Goal: Information Seeking & Learning: Find specific page/section

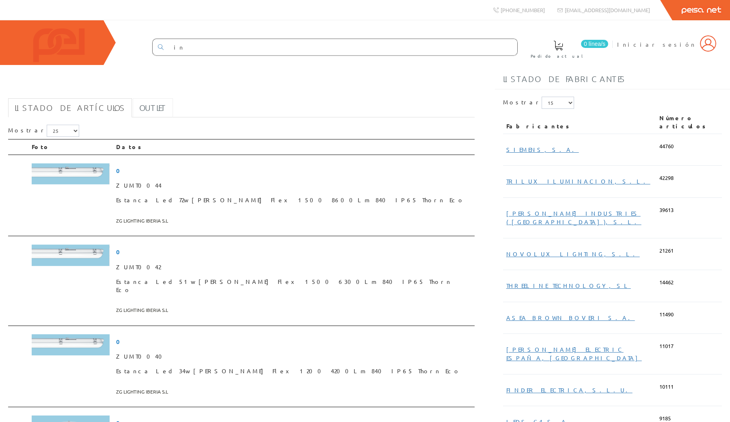
click at [134, 117] on link "Outlet" at bounding box center [153, 107] width 40 height 19
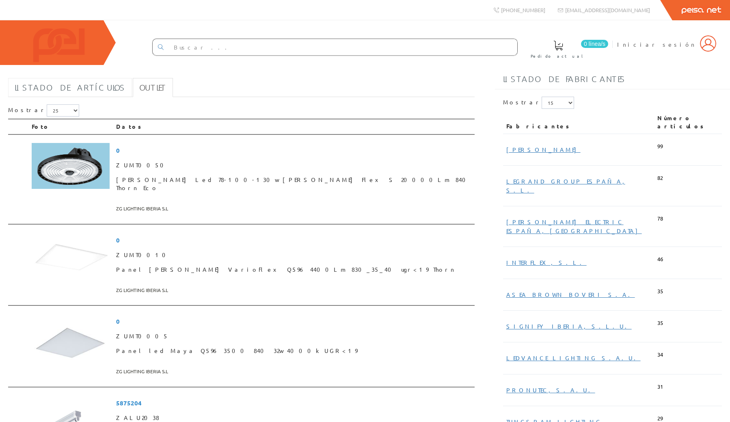
click at [42, 96] on link "Listado de artículos" at bounding box center [70, 87] width 124 height 19
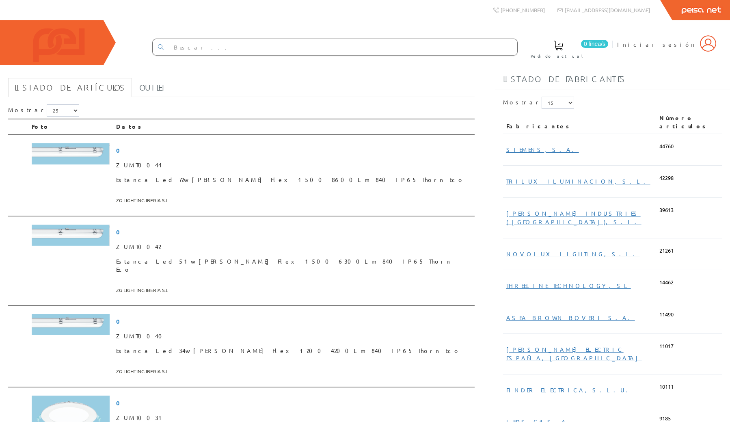
drag, startPoint x: 200, startPoint y: 140, endPoint x: 359, endPoint y: 147, distance: 158.5
click at [359, 134] on th "Datos" at bounding box center [294, 126] width 362 height 15
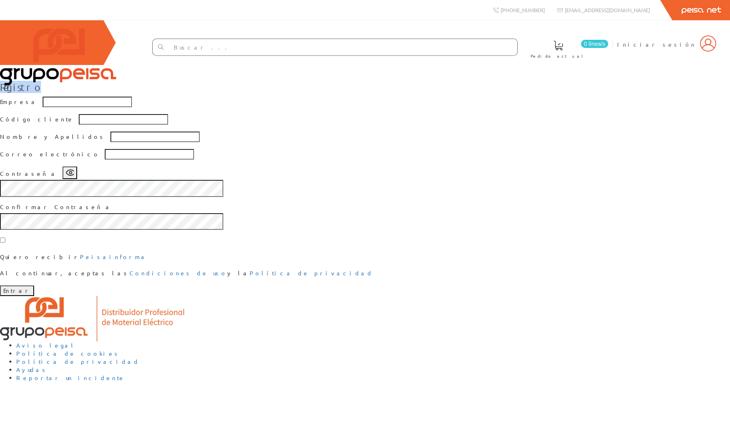
drag, startPoint x: 95, startPoint y: 85, endPoint x: 61, endPoint y: 65, distance: 39.0
click at [91, 83] on div "Registro Empresa Código cliente Nombre y Apellidos Correo electrónico Contraseñ…" at bounding box center [365, 189] width 730 height 214
click at [53, 50] on img at bounding box center [58, 56] width 116 height 57
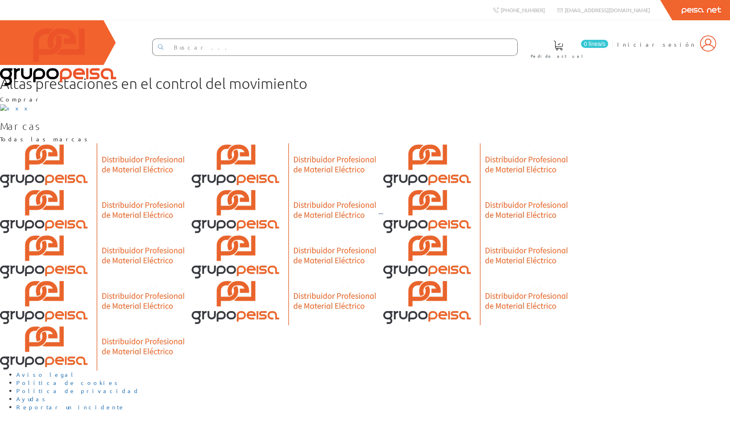
scroll to position [175, 0]
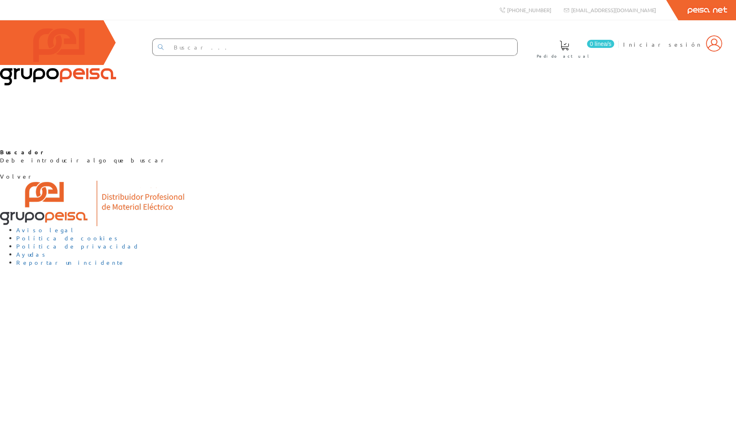
click at [319, 50] on input "text" at bounding box center [343, 47] width 349 height 16
type input "in"
click at [164, 44] on icon at bounding box center [161, 47] width 6 height 6
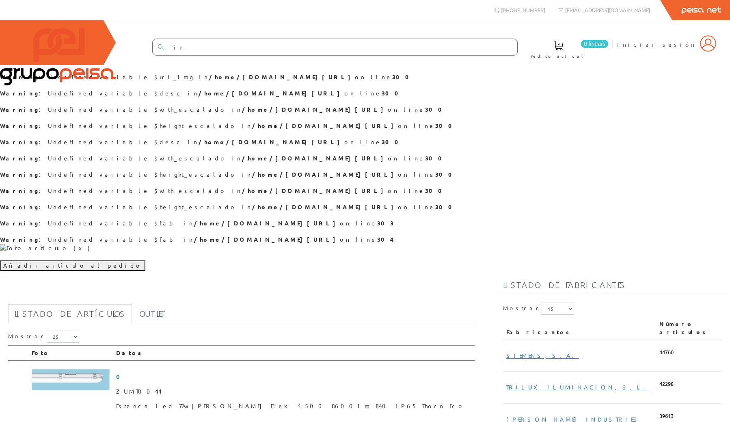
click at [203, 271] on div "Warning : Undefined variable $url_img in /home/[DOMAIN_NAME][URL] on line 300 W…" at bounding box center [365, 168] width 730 height 206
click at [316, 271] on div "Añadir artículo al pedido" at bounding box center [365, 265] width 730 height 11
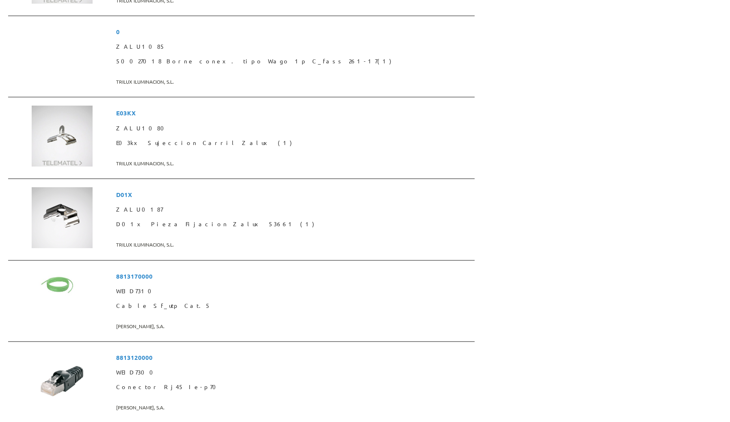
scroll to position [1682, 0]
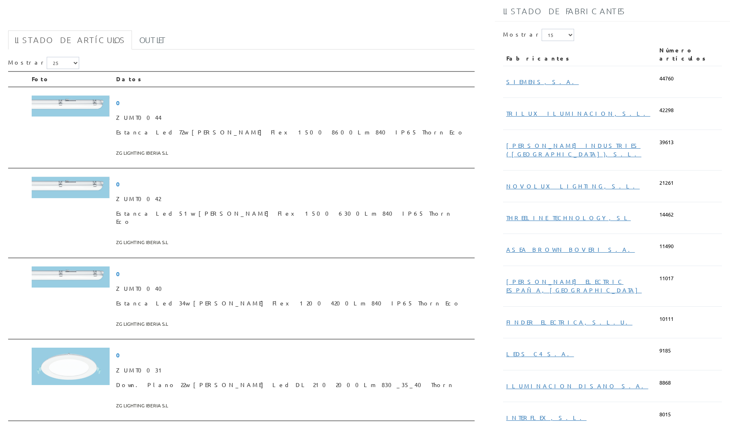
scroll to position [256, 0]
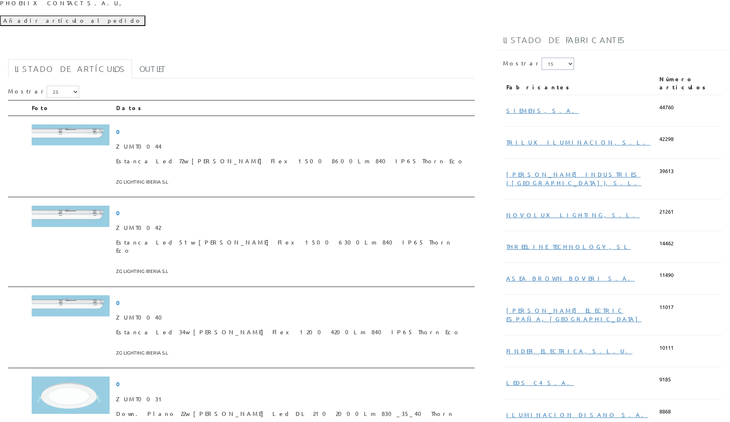
click at [545, 70] on select "5 15 25" at bounding box center [558, 64] width 32 height 12
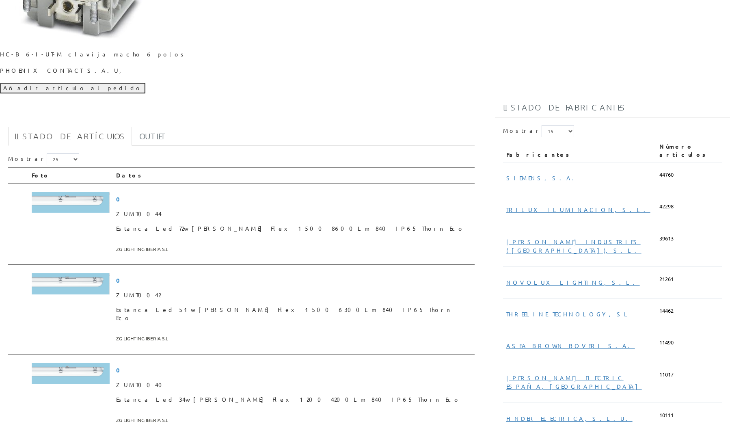
scroll to position [0, 0]
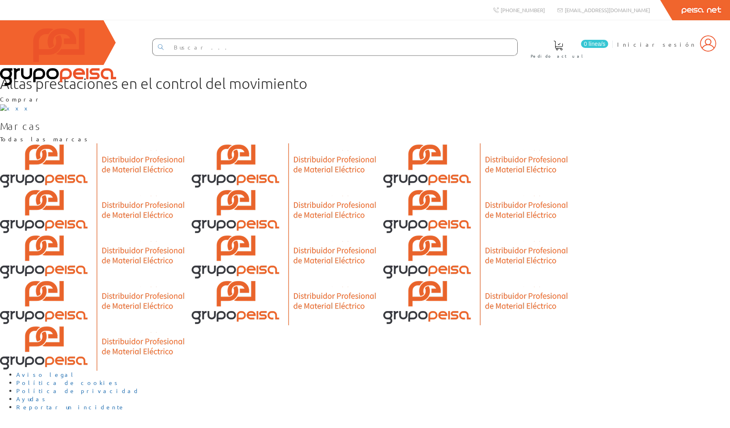
scroll to position [226, 0]
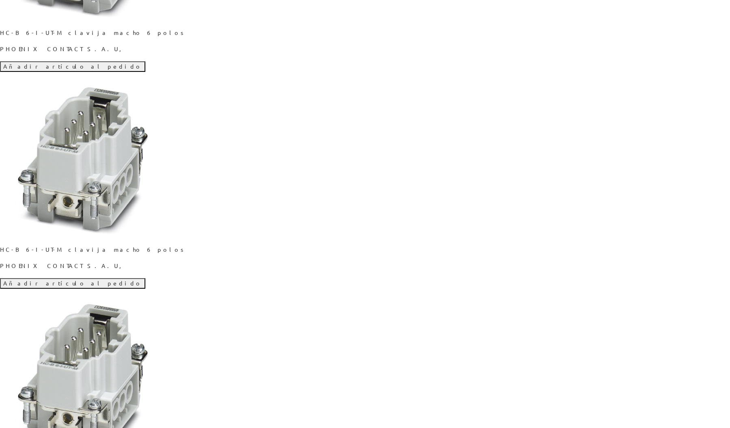
scroll to position [429, 0]
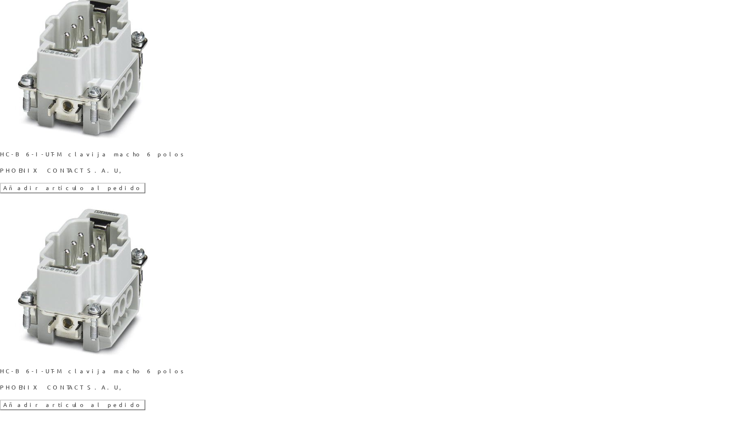
scroll to position [311, 0]
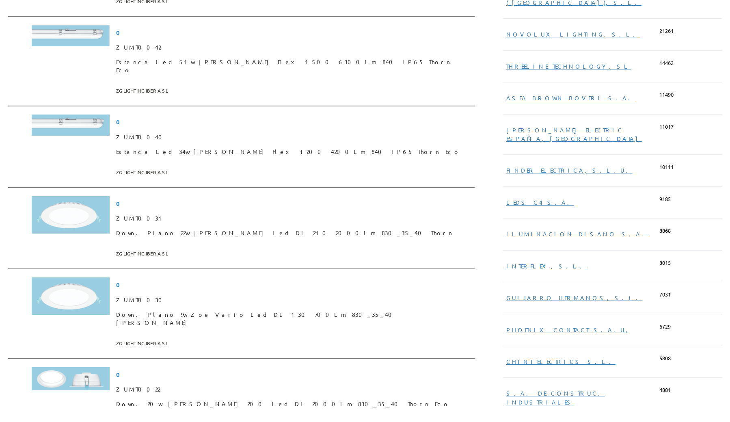
scroll to position [2830, 0]
